Goal: Task Accomplishment & Management: Manage account settings

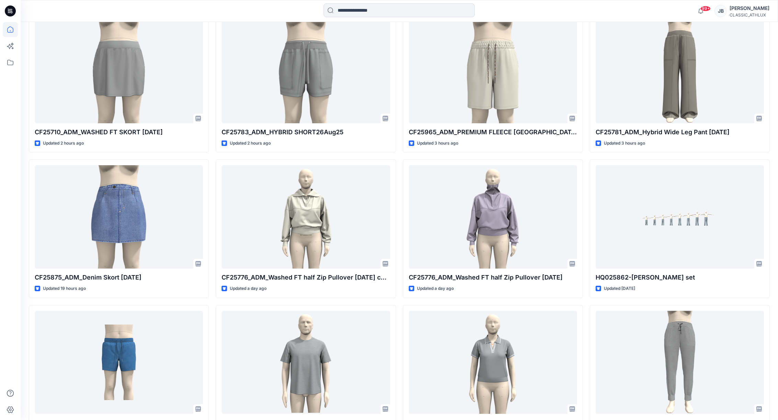
scroll to position [249, 0]
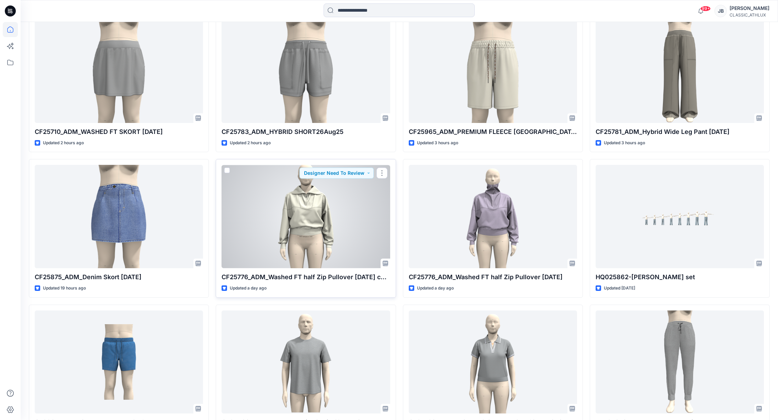
click at [308, 224] on div at bounding box center [306, 216] width 168 height 103
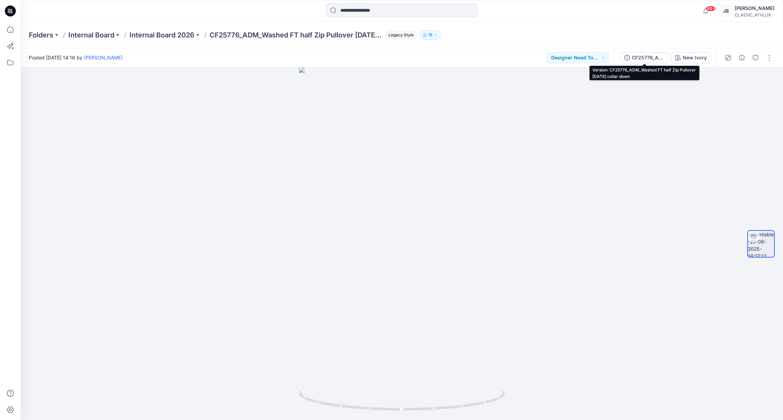
click at [654, 59] on div "CF25776_ADM_Washed FT half Zip Pullover [DATE] collar down" at bounding box center [648, 58] width 32 height 8
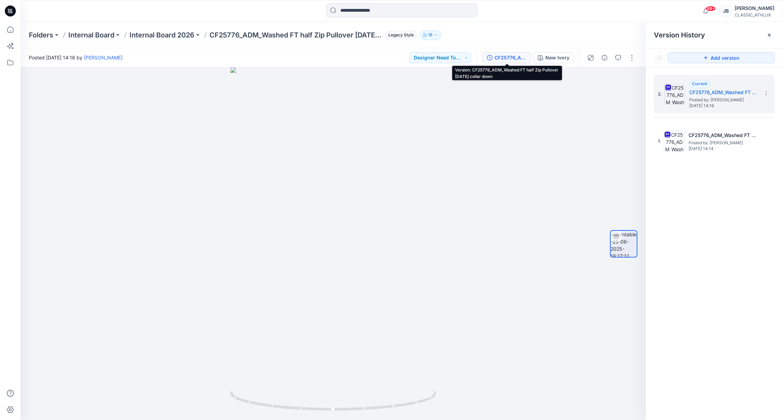
click at [511, 58] on div "CF25776_ADM_Washed FT half Zip Pullover [DATE] collar down" at bounding box center [511, 58] width 32 height 8
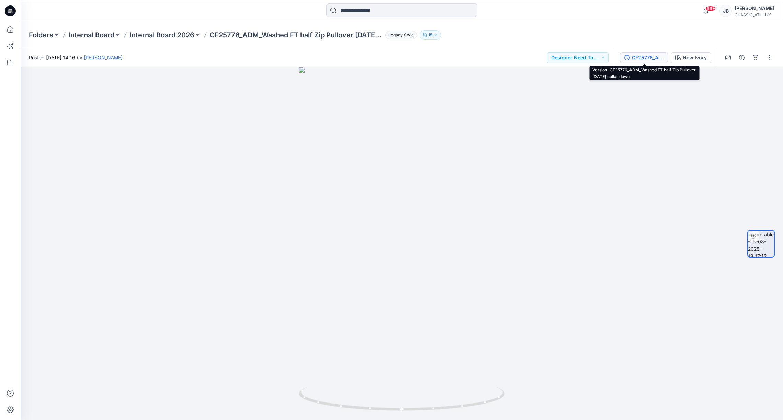
click at [646, 57] on div "CF25776_ADM_Washed FT half Zip Pullover [DATE] collar down" at bounding box center [648, 58] width 32 height 8
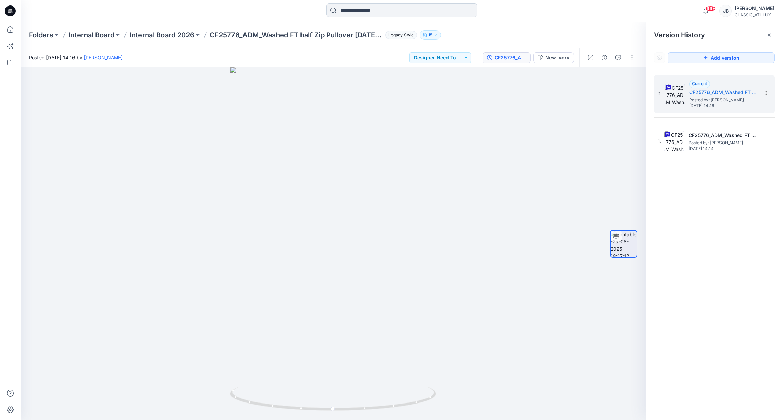
click at [369, 9] on input at bounding box center [401, 10] width 151 height 14
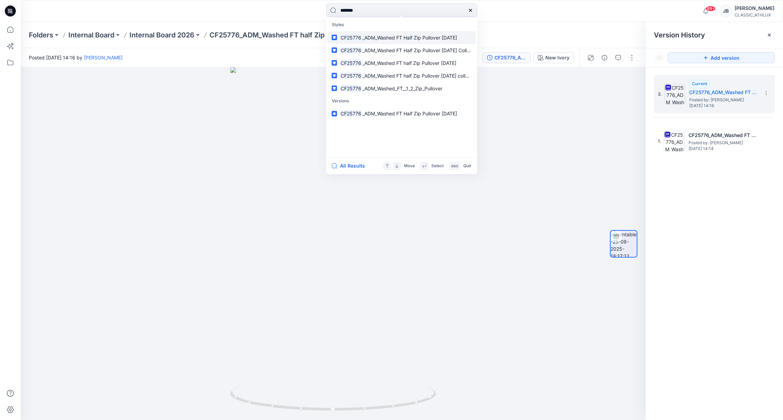
type input "*******"
click at [413, 38] on span "_ADM_Washed FT Half Zip Pullover [DATE]" at bounding box center [409, 38] width 95 height 6
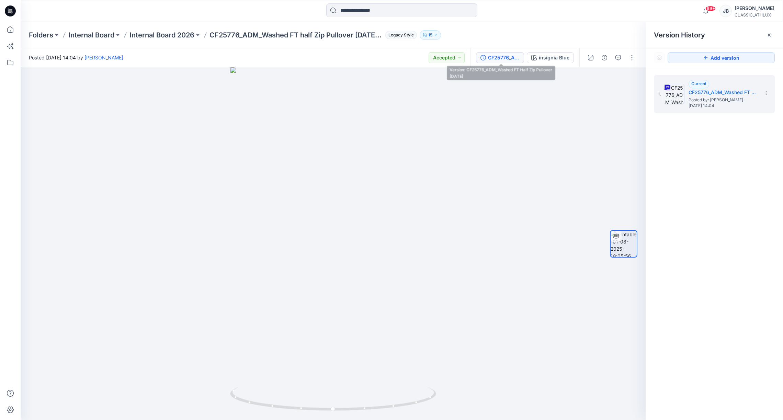
click at [507, 59] on div "CF25776_ADM_Washed FT Half Zip Pullover [DATE]" at bounding box center [504, 58] width 32 height 8
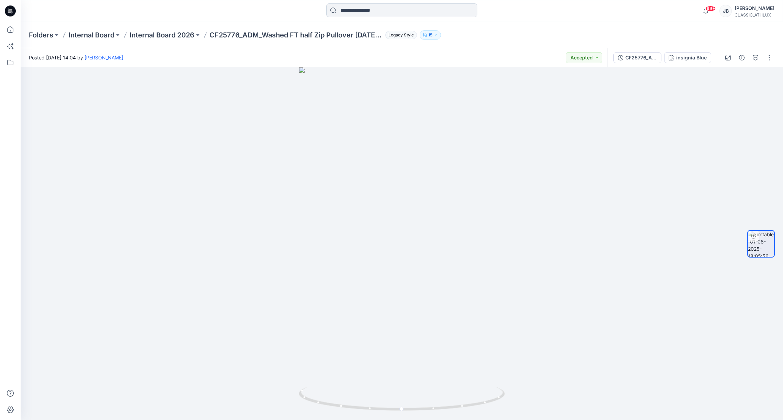
click at [362, 5] on input at bounding box center [401, 10] width 151 height 14
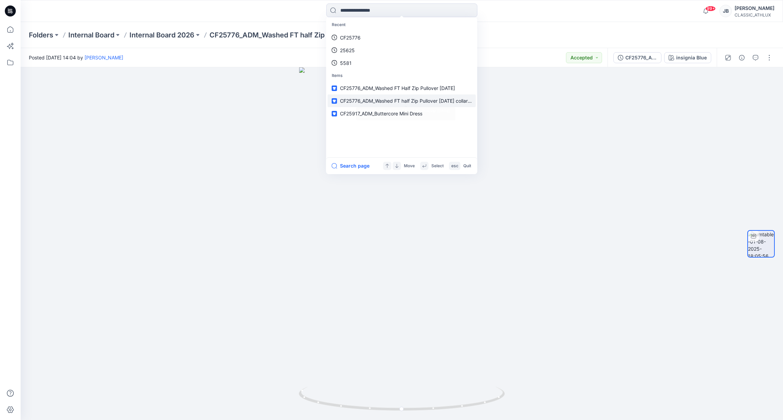
click at [440, 99] on span "CF25776_ADM_Washed FT half Zip Pullover [DATE] collar down" at bounding box center [411, 101] width 142 height 6
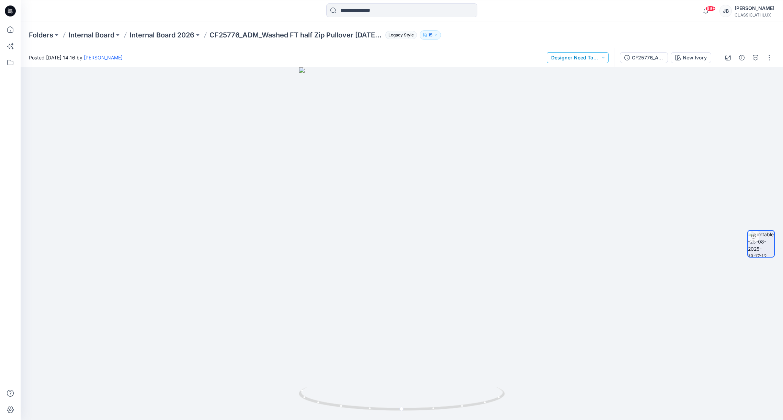
click at [602, 56] on button "Designer Need To Review" at bounding box center [578, 57] width 62 height 11
click at [693, 84] on div at bounding box center [402, 243] width 763 height 353
click at [694, 61] on div "New Ivory" at bounding box center [695, 58] width 24 height 8
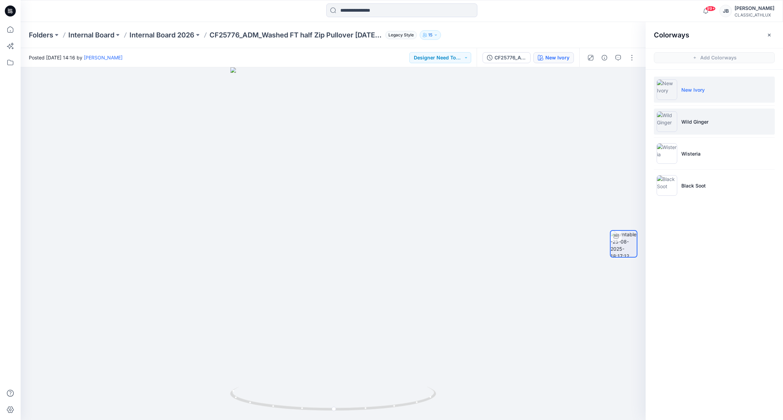
click at [688, 121] on p "Wild Ginger" at bounding box center [694, 121] width 27 height 7
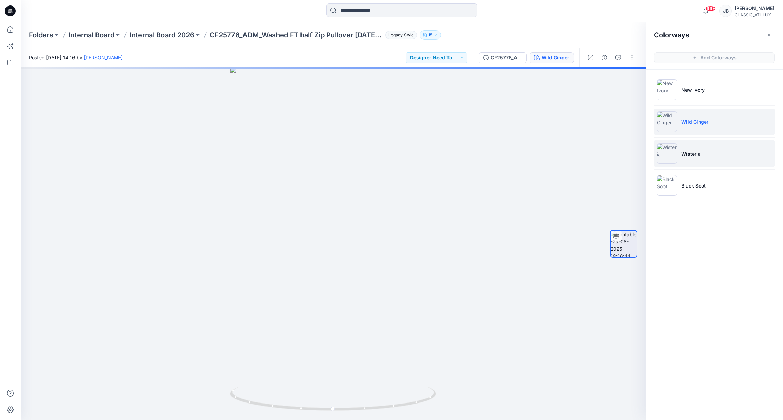
click at [692, 157] on p "Wisteria" at bounding box center [690, 153] width 19 height 7
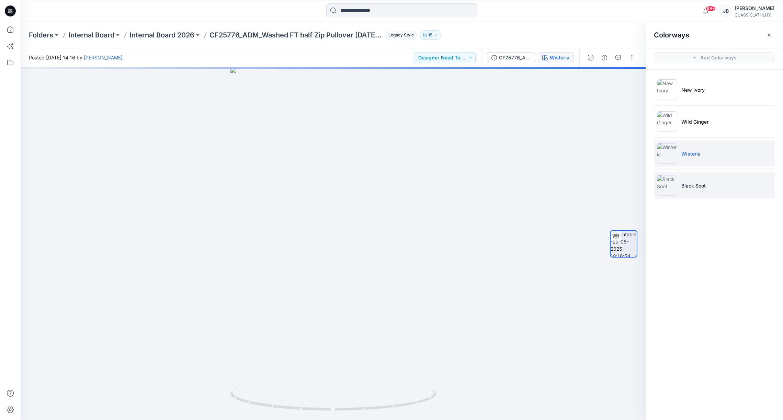
click at [693, 188] on p "Black Soot" at bounding box center [693, 185] width 24 height 7
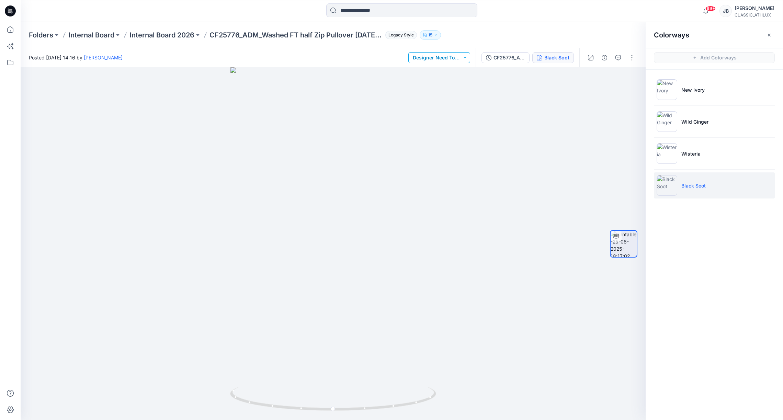
click at [463, 57] on button "Designer Need To Review" at bounding box center [439, 57] width 62 height 11
click at [436, 92] on p "Accepted" at bounding box center [434, 89] width 22 height 9
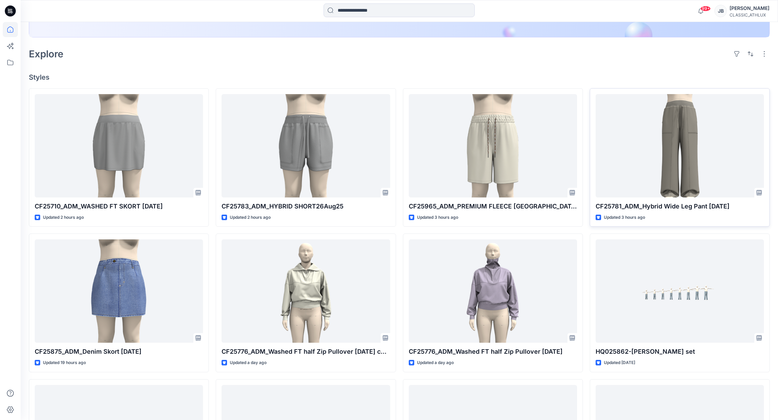
scroll to position [174, 0]
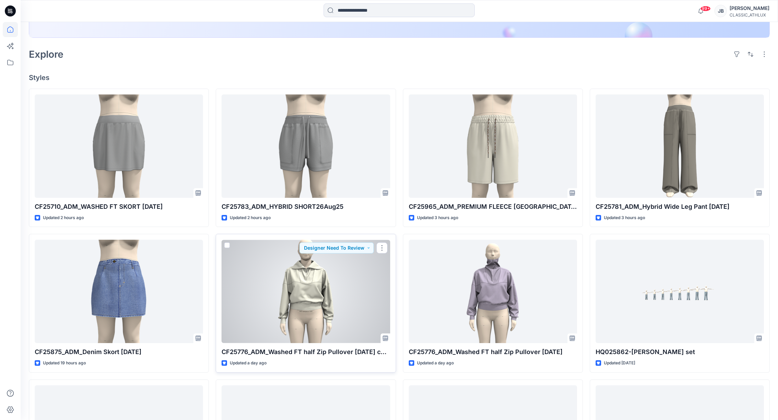
click at [311, 303] on div at bounding box center [306, 291] width 168 height 103
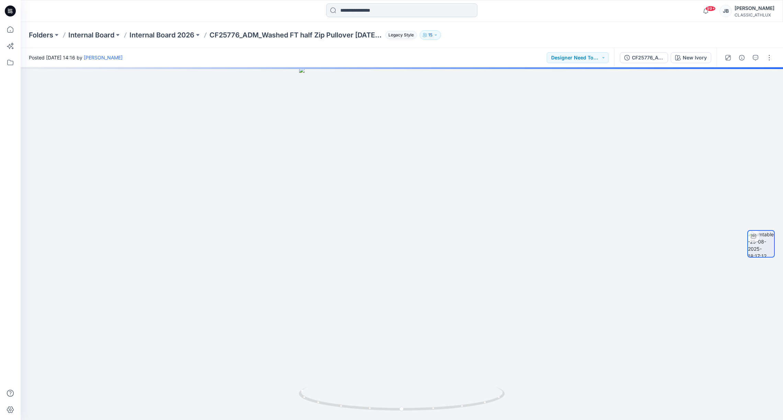
click at [401, 7] on input at bounding box center [401, 10] width 151 height 14
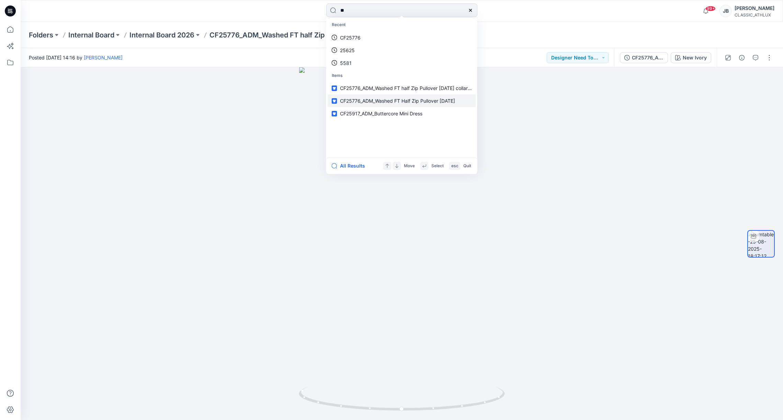
type input "**"
click at [431, 103] on span "CF25776_ADM_Washed FT Half Zip Pullover [DATE]" at bounding box center [397, 101] width 115 height 6
